Goal: Information Seeking & Learning: Compare options

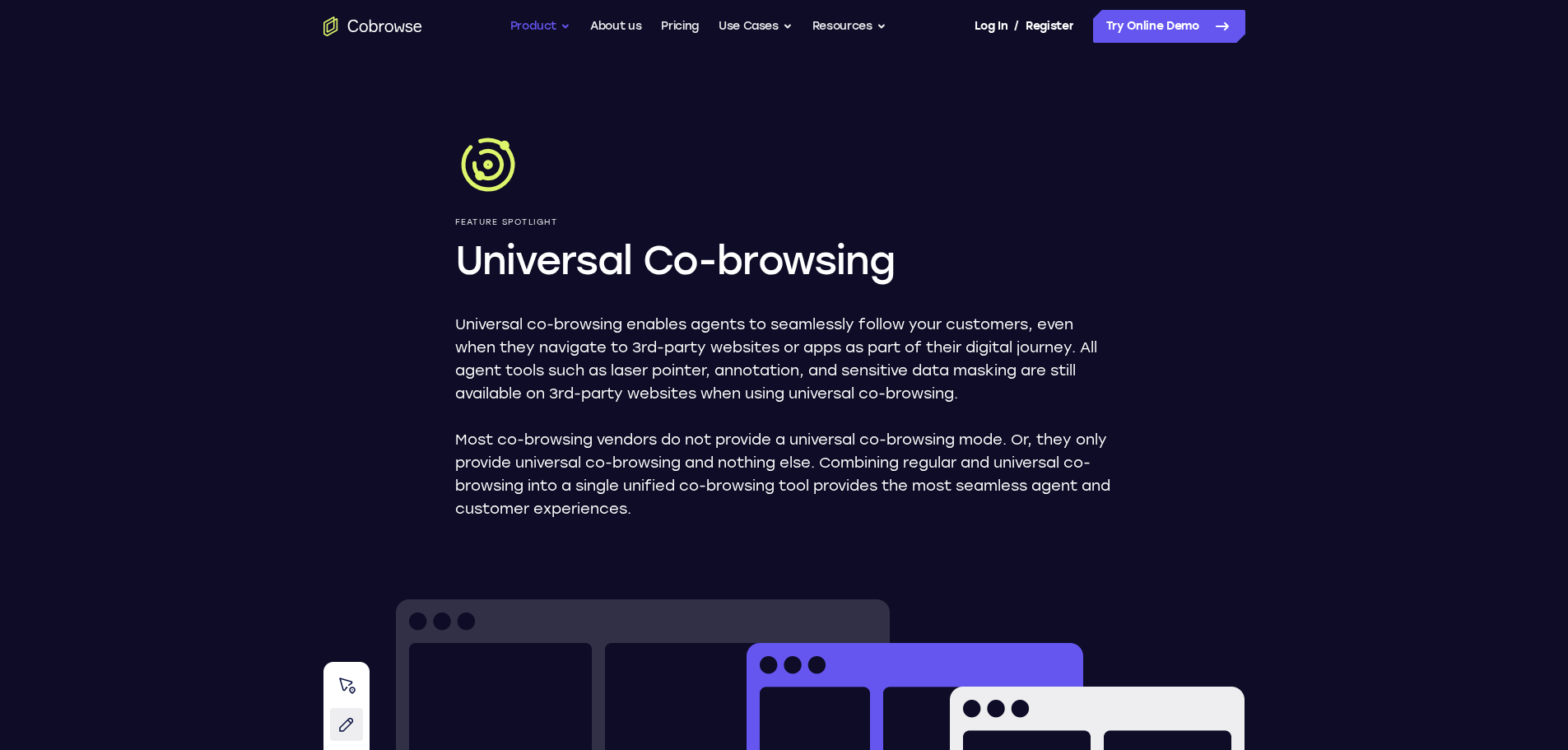
click at [547, 26] on button "Product" at bounding box center [541, 26] width 61 height 33
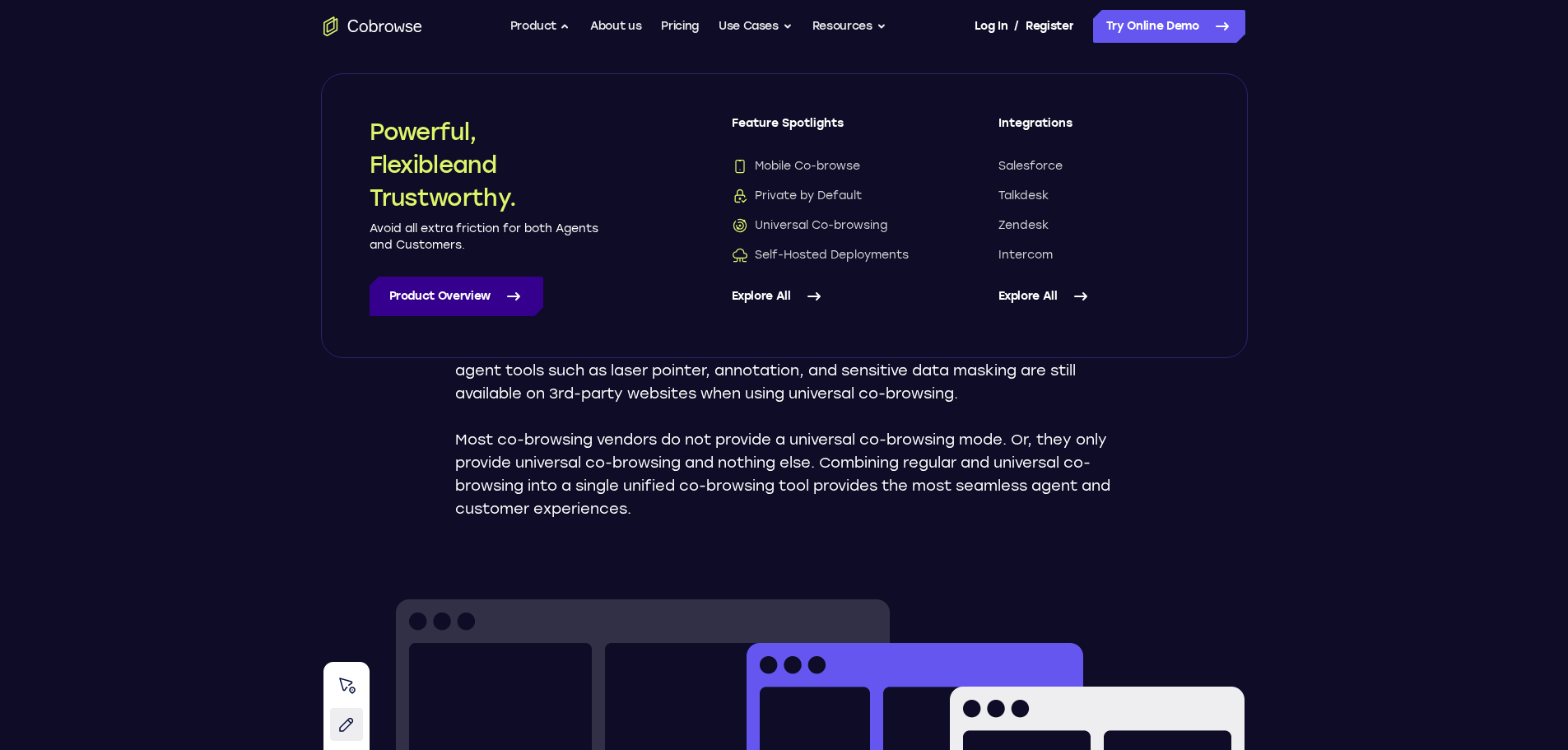
click at [450, 291] on link "Product Overview" at bounding box center [456, 297] width 174 height 40
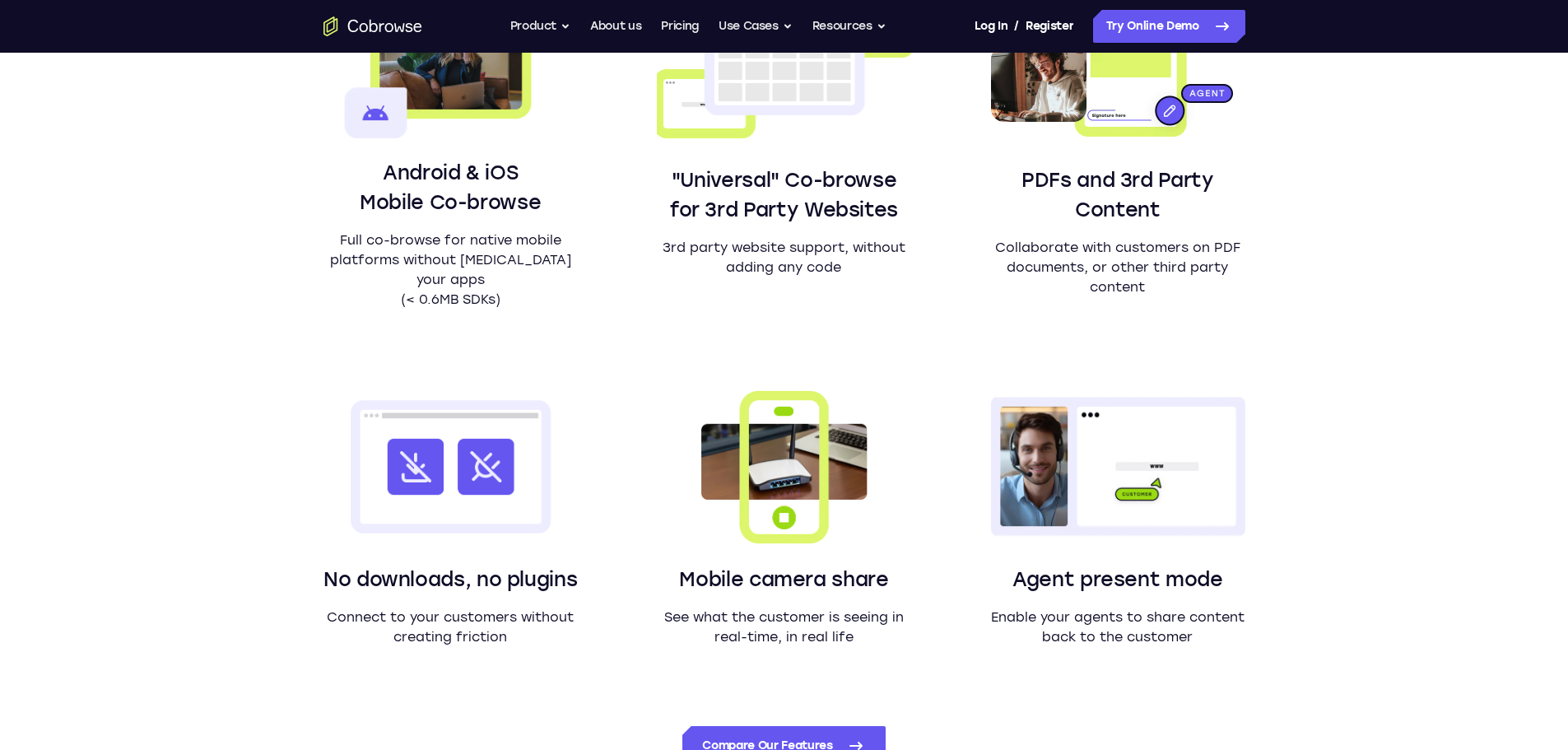
scroll to position [1235, 0]
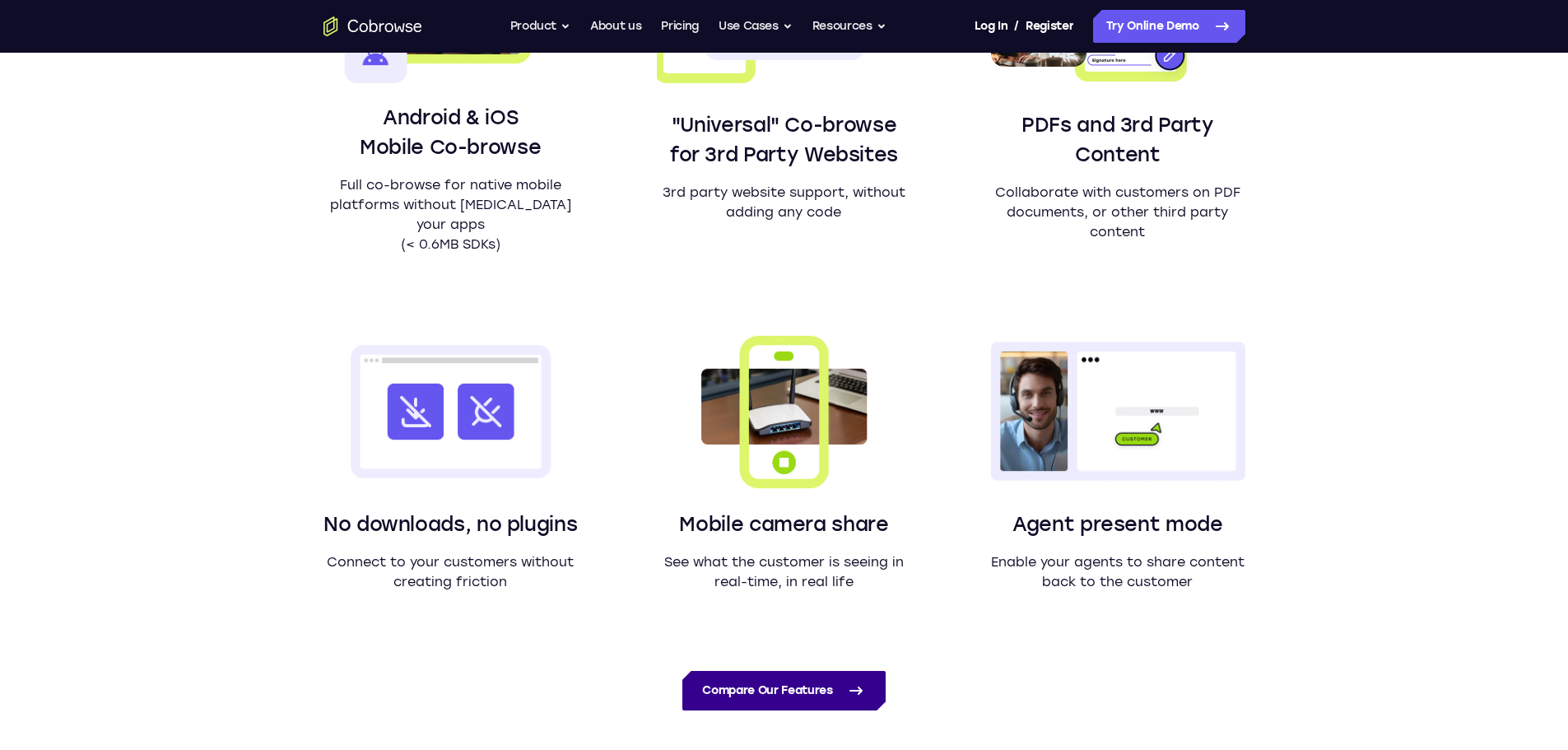
click at [805, 683] on link "Compare Our Features" at bounding box center [783, 691] width 203 height 40
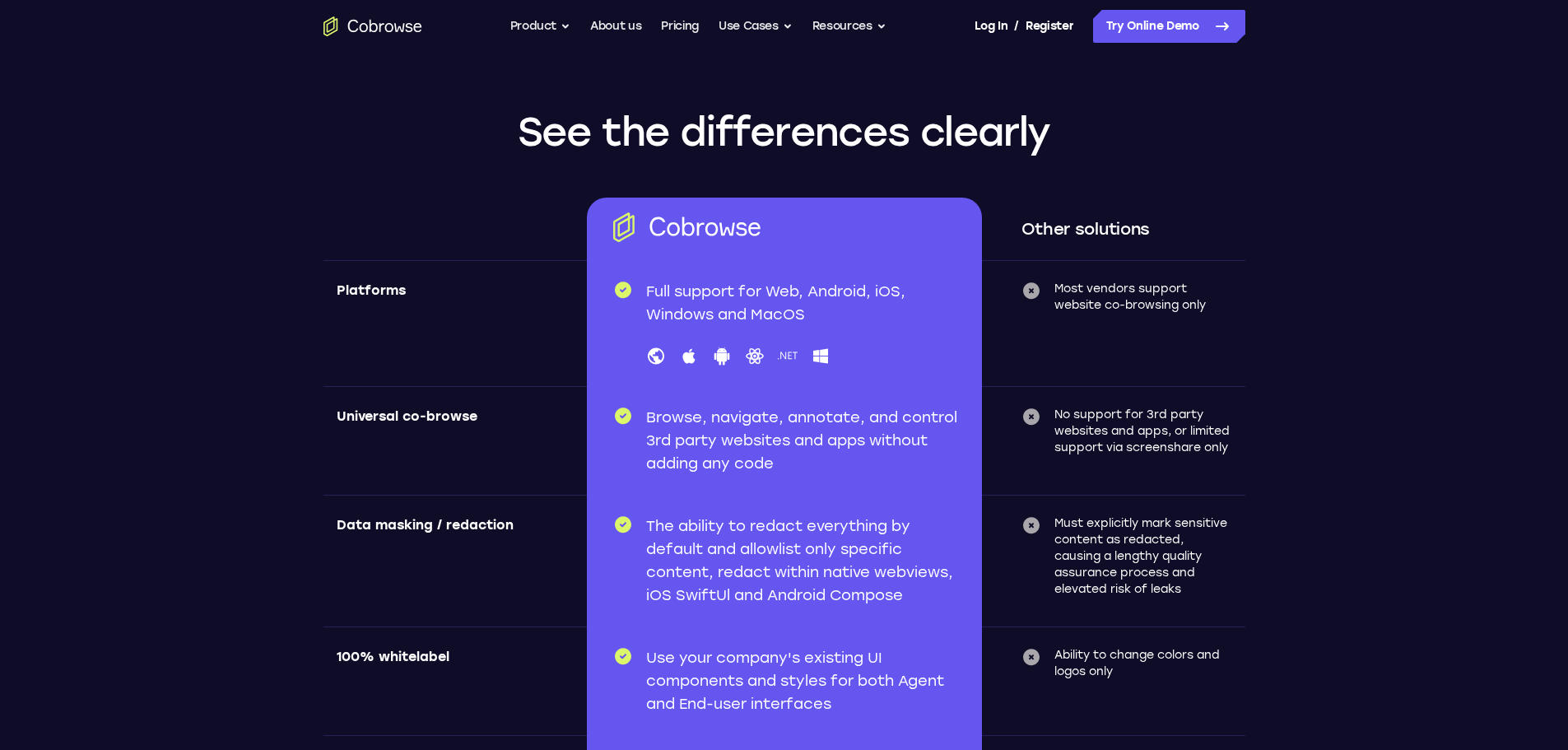
scroll to position [4995, 0]
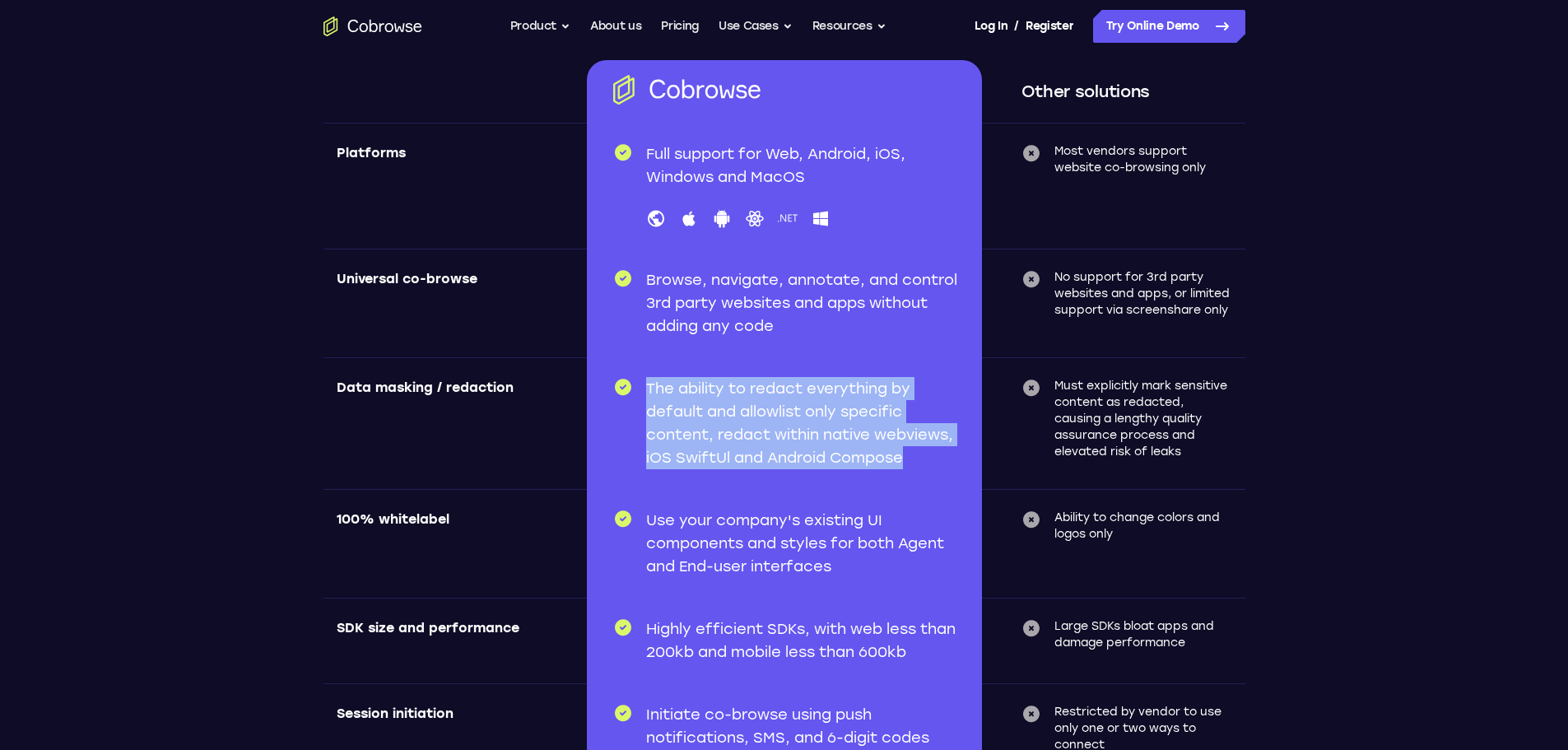
drag, startPoint x: 647, startPoint y: 385, endPoint x: 916, endPoint y: 457, distance: 278.5
click at [916, 457] on p "The ability to redact everything by default and allowlist only specific content…" at bounding box center [804, 423] width 316 height 92
copy p "The ability to redact everything by default and allowlist only specific content…"
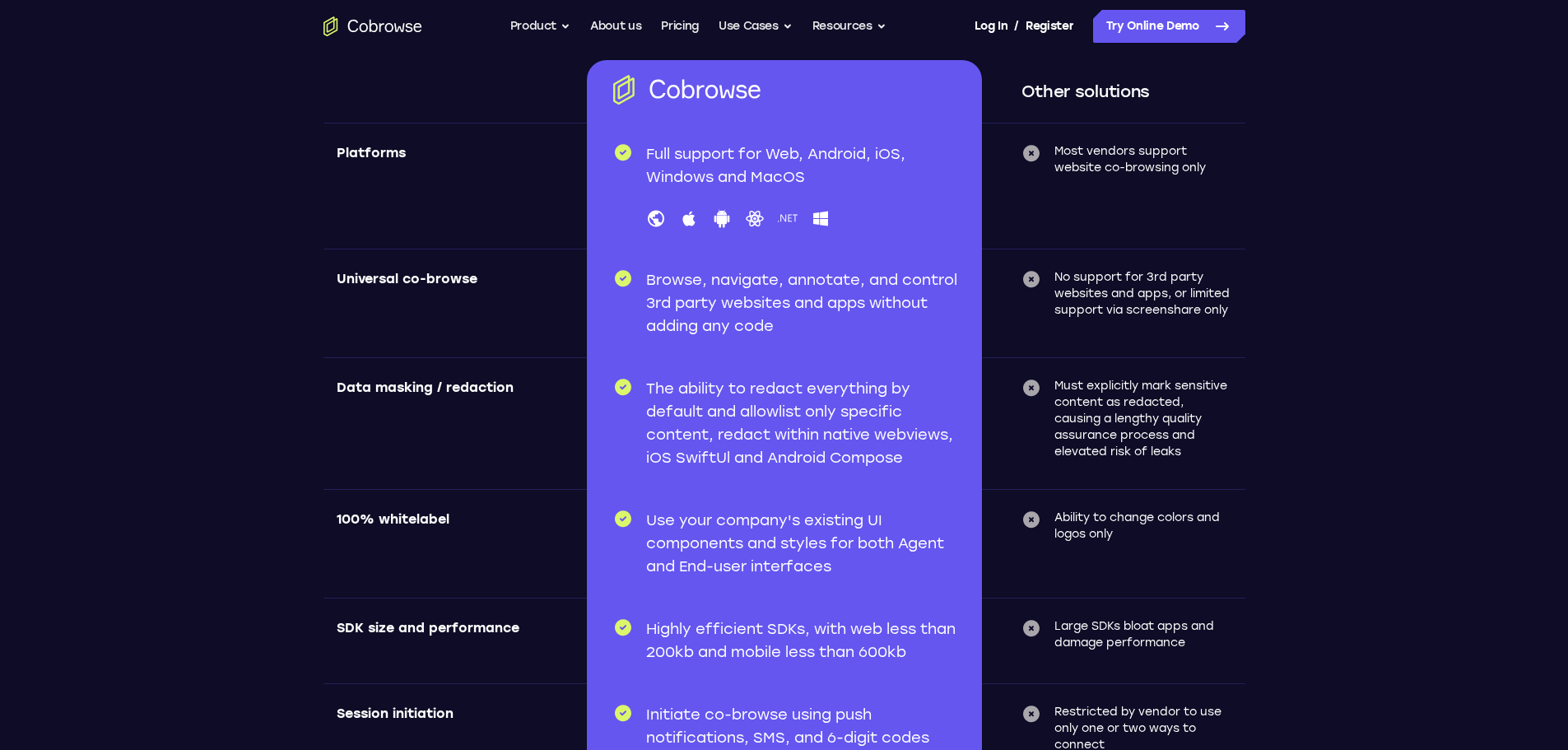
click at [504, 430] on div "Data masking / redaction" at bounding box center [455, 423] width 263 height 132
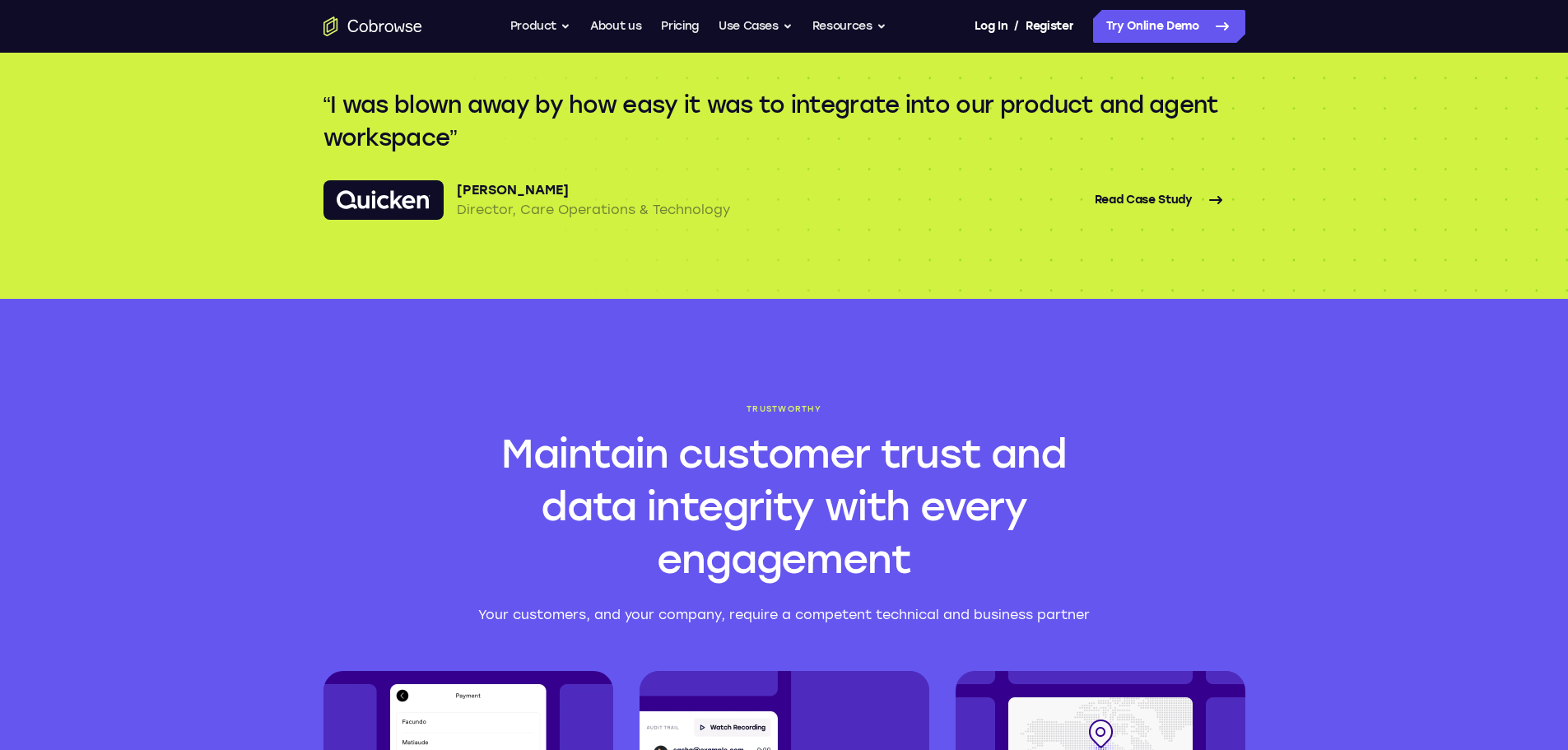
scroll to position [3349, 0]
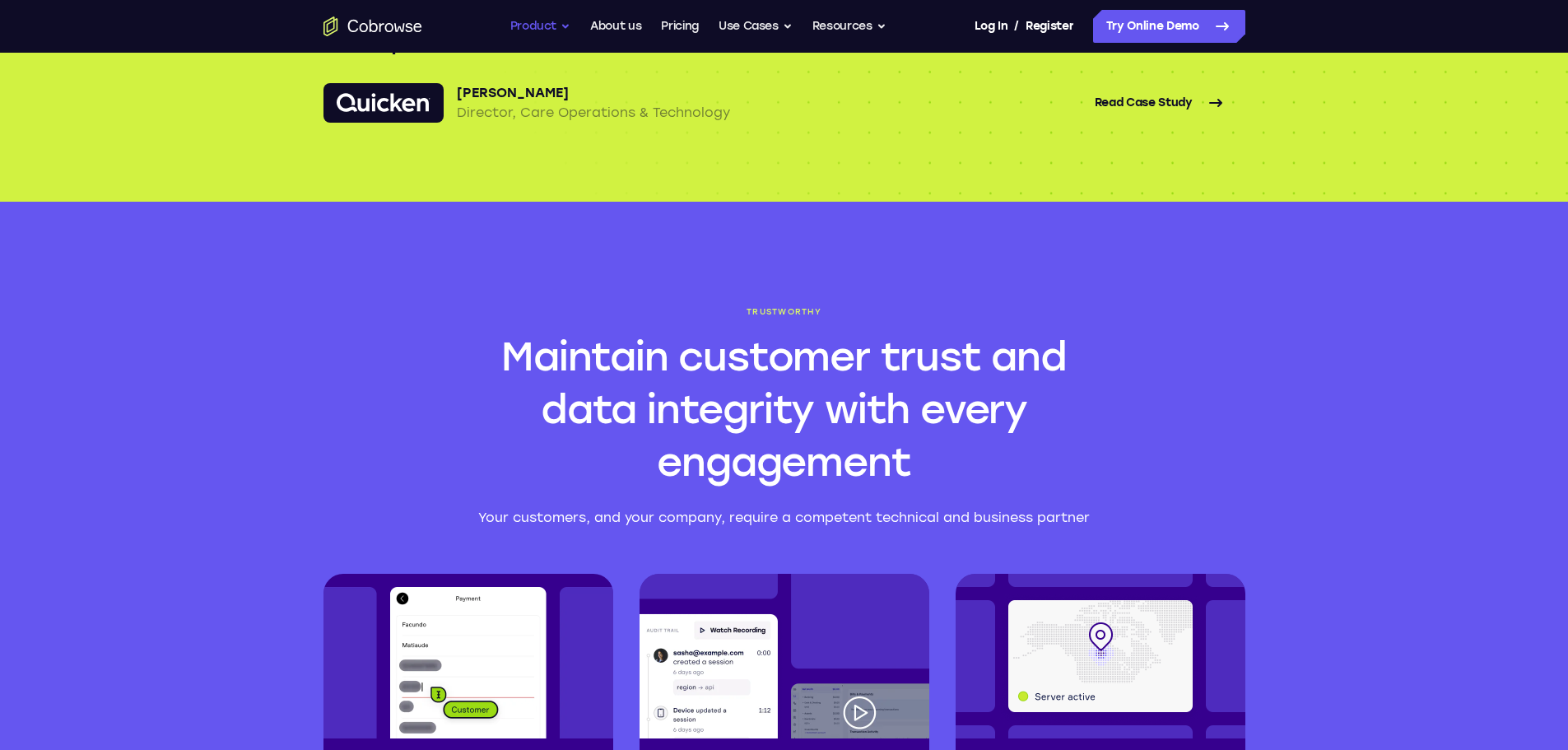
click at [524, 20] on button "Product" at bounding box center [541, 26] width 61 height 33
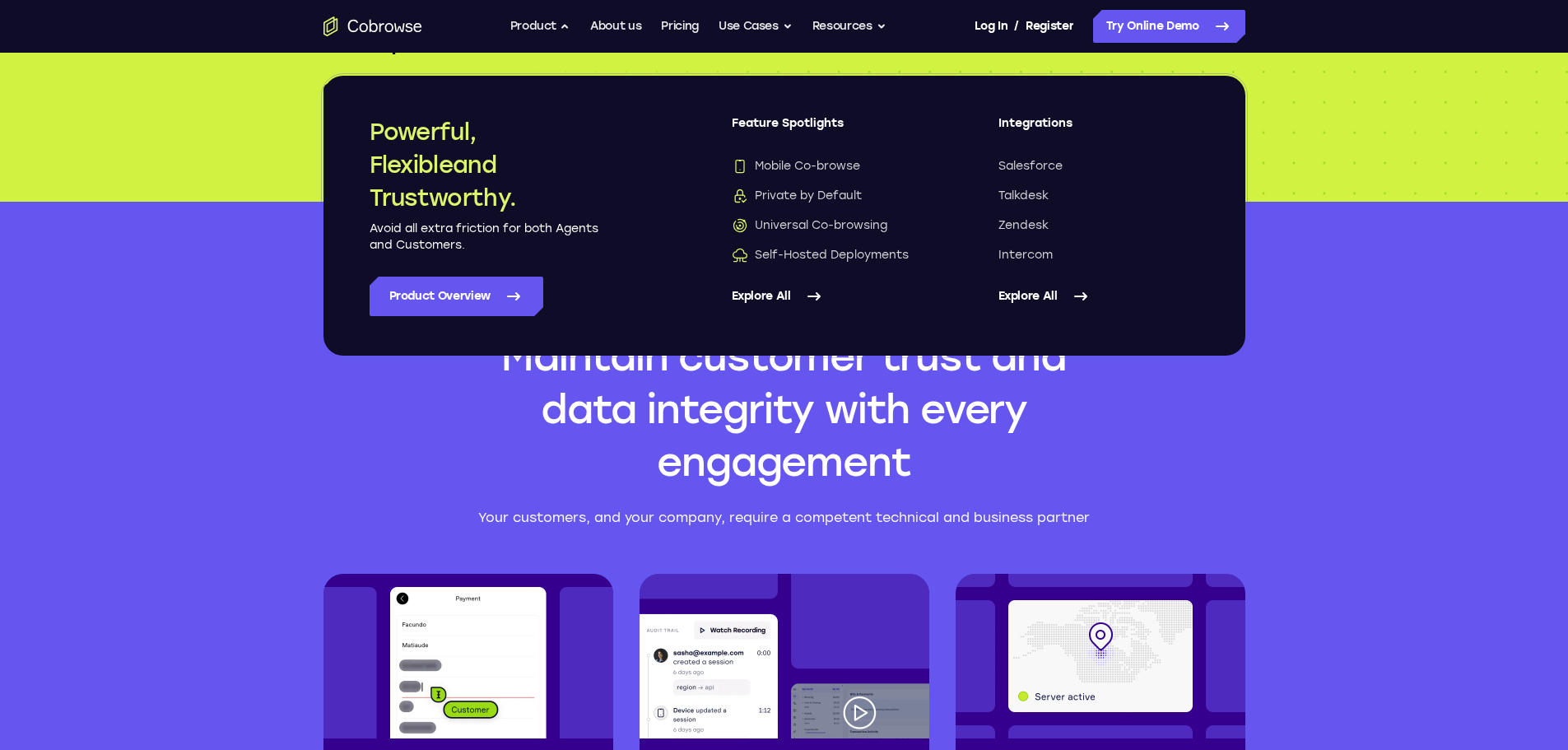
drag, startPoint x: 752, startPoint y: 296, endPoint x: 801, endPoint y: 306, distance: 50.0
click at [752, 296] on link "Explore All" at bounding box center [832, 297] width 201 height 40
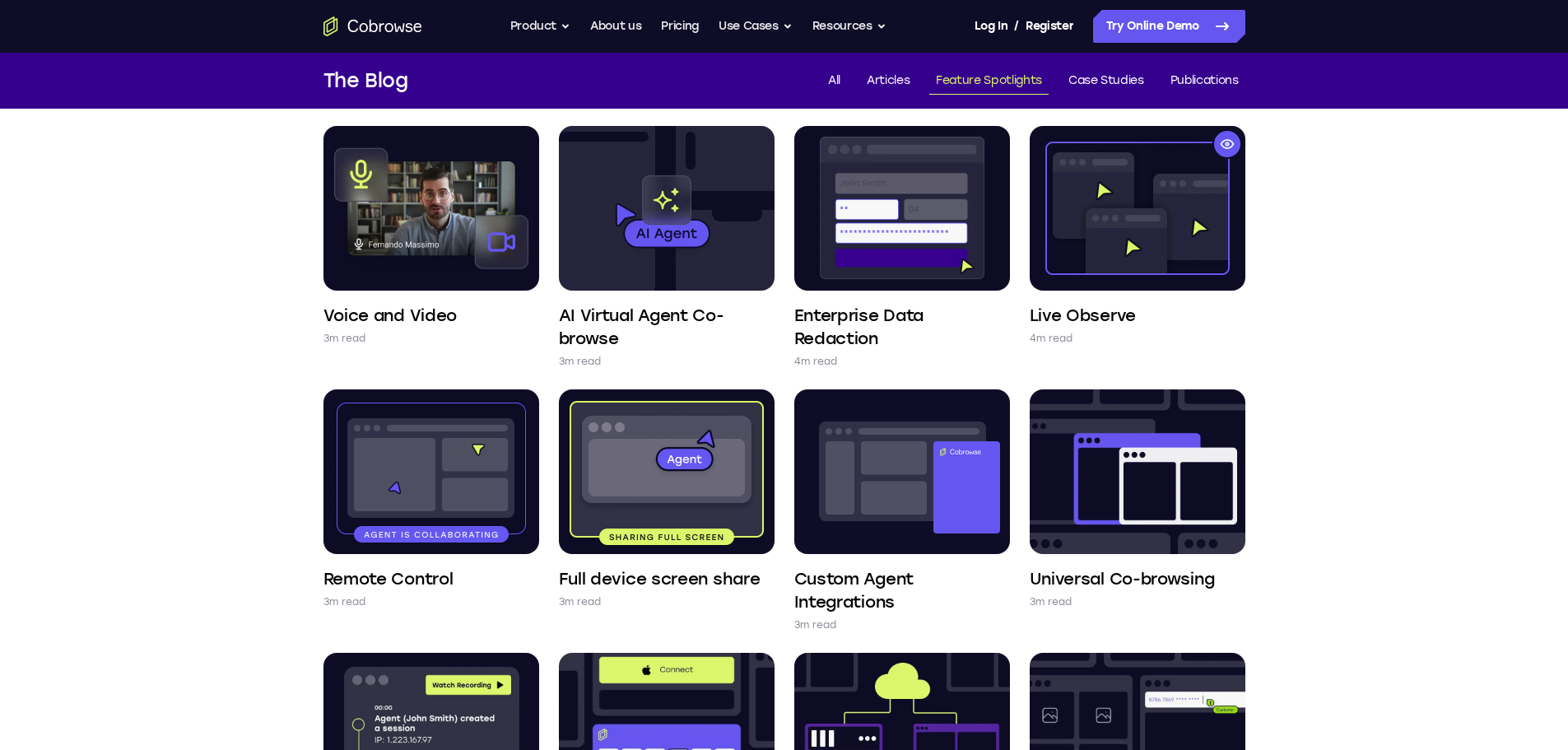
scroll to position [115, 0]
